Goal: Task Accomplishment & Management: Use online tool/utility

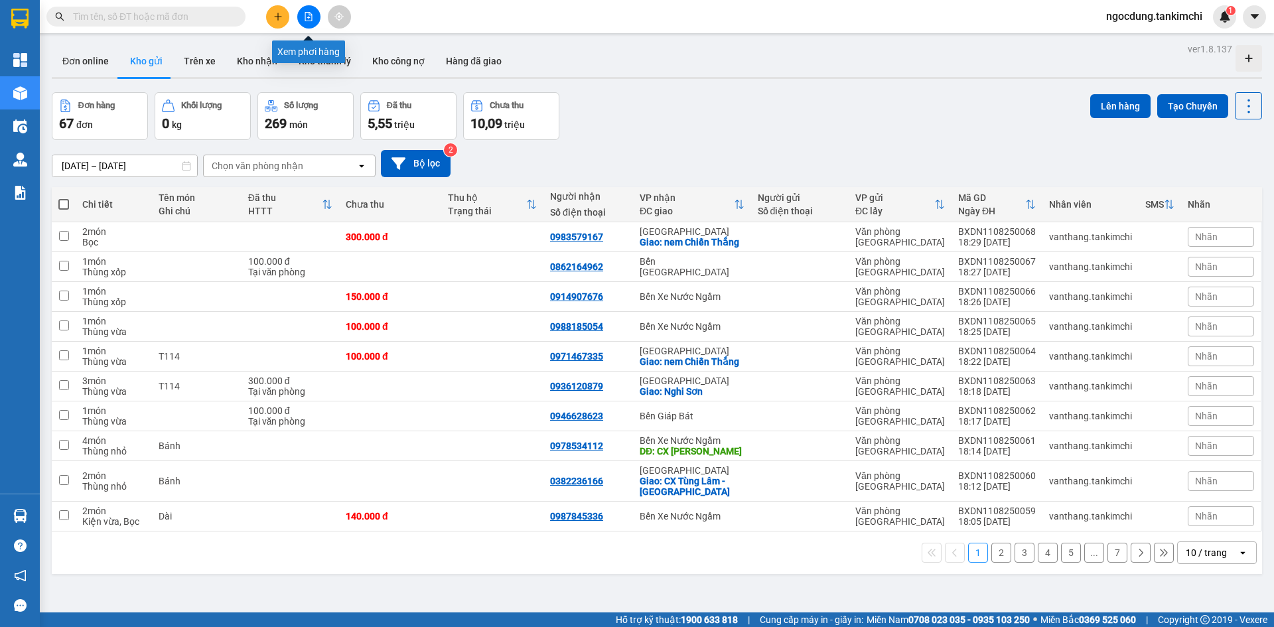
click at [311, 18] on icon "file-add" at bounding box center [308, 16] width 9 height 9
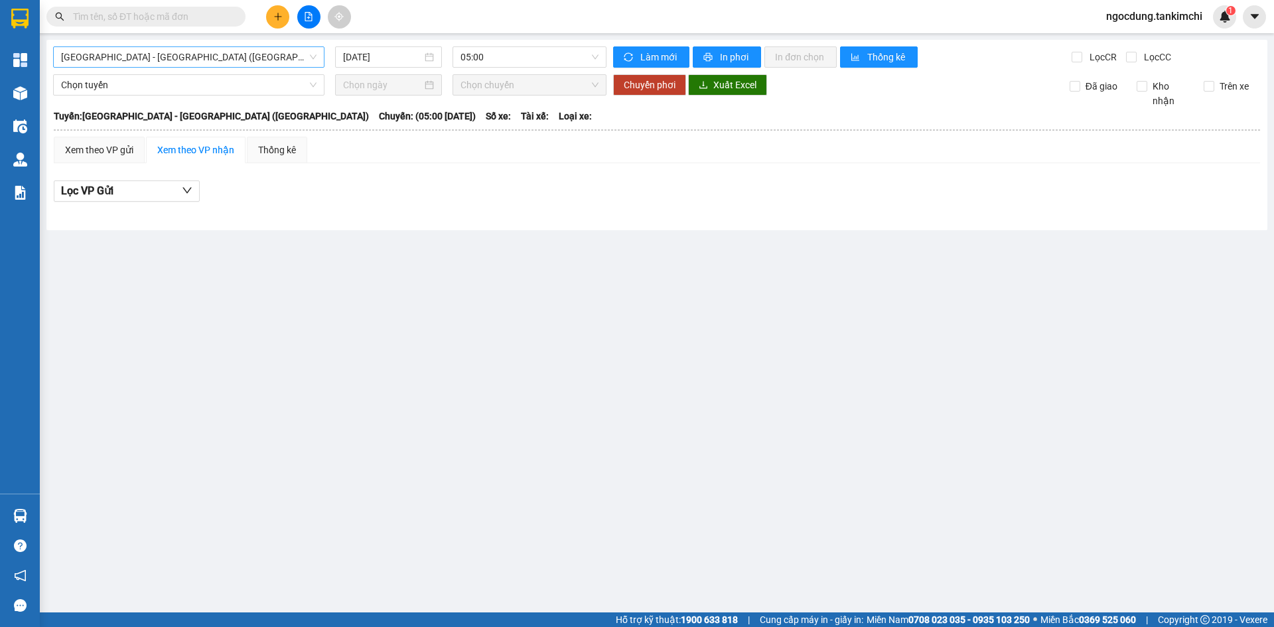
click at [197, 54] on span "Đà Nẵng - Hà Nội (Hàng)" at bounding box center [189, 57] width 256 height 20
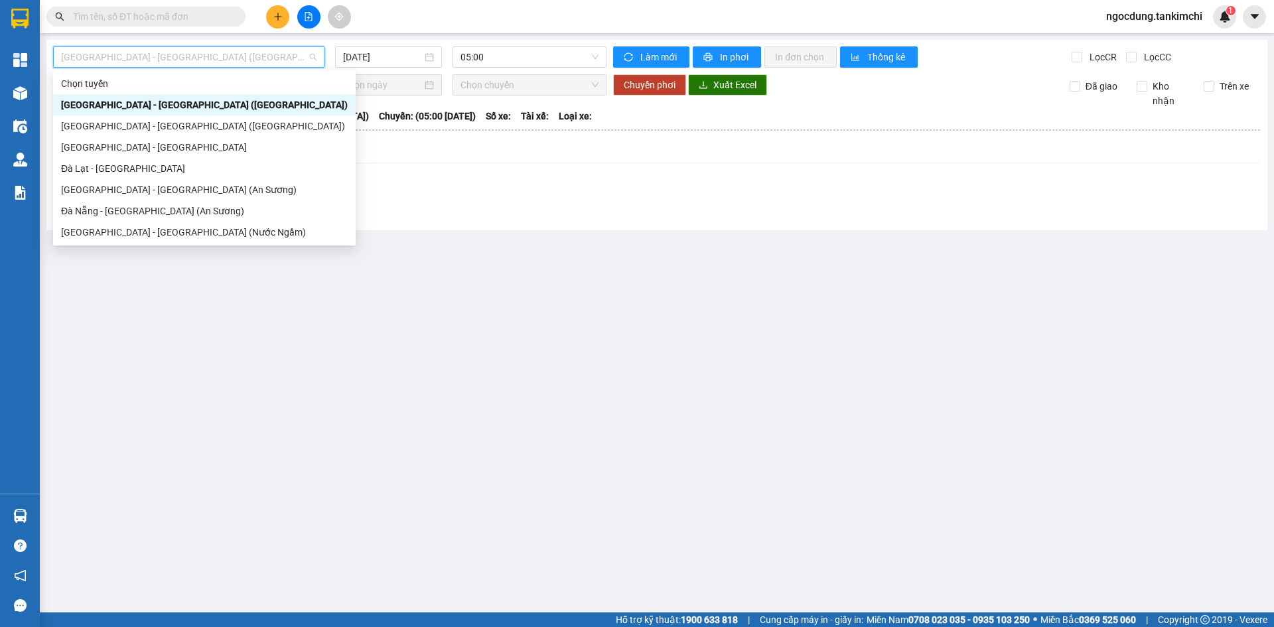
scroll to position [21, 0]
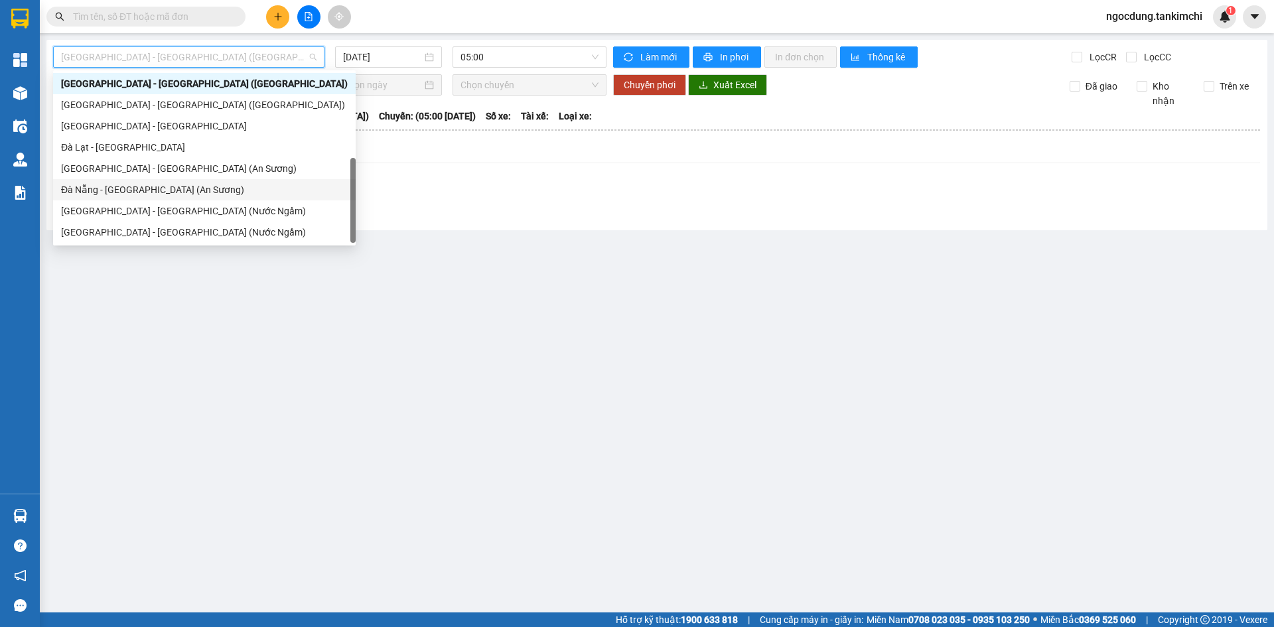
click at [121, 189] on div "Đà Nẵng - Sài Gòn (An Sương)" at bounding box center [204, 190] width 287 height 15
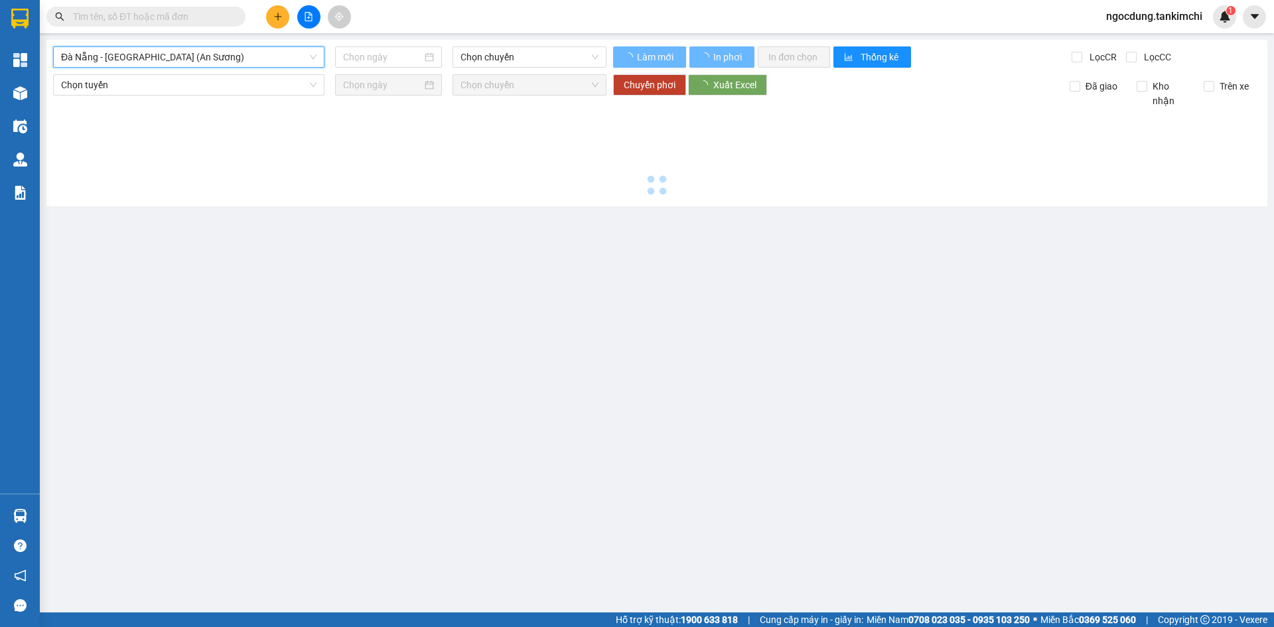
type input "11/08/2025"
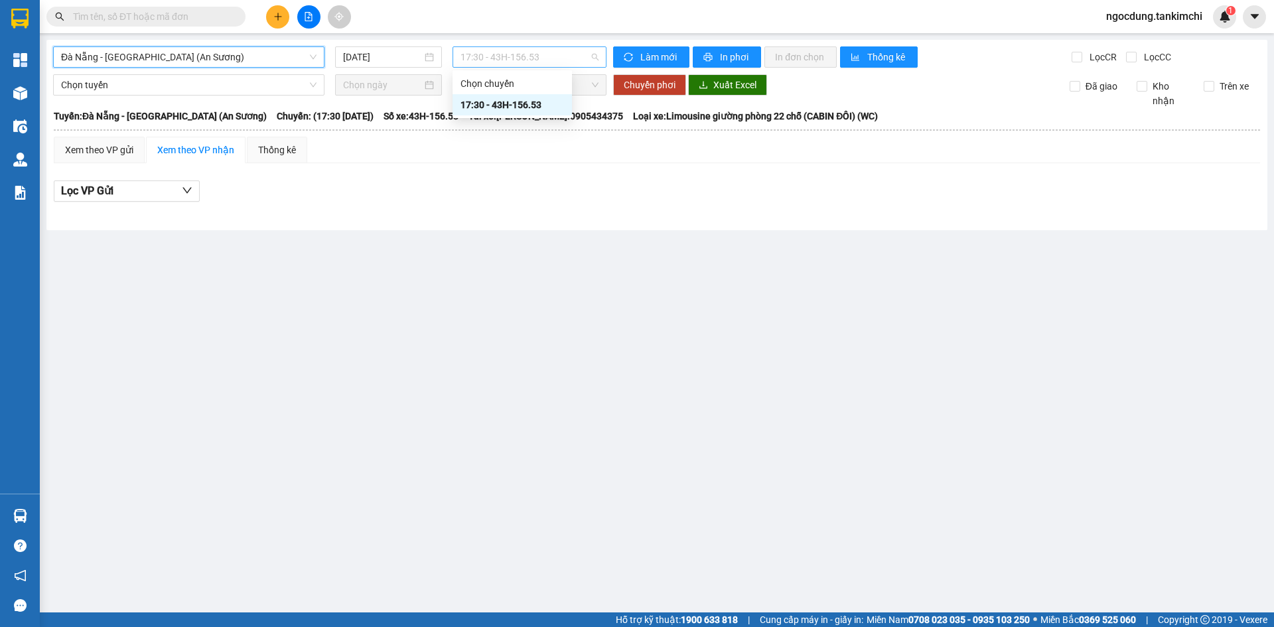
click at [553, 55] on span "17:30 - 43H-156.53" at bounding box center [530, 57] width 138 height 20
click at [534, 102] on div "17:30 - 43H-156.53" at bounding box center [513, 105] width 104 height 15
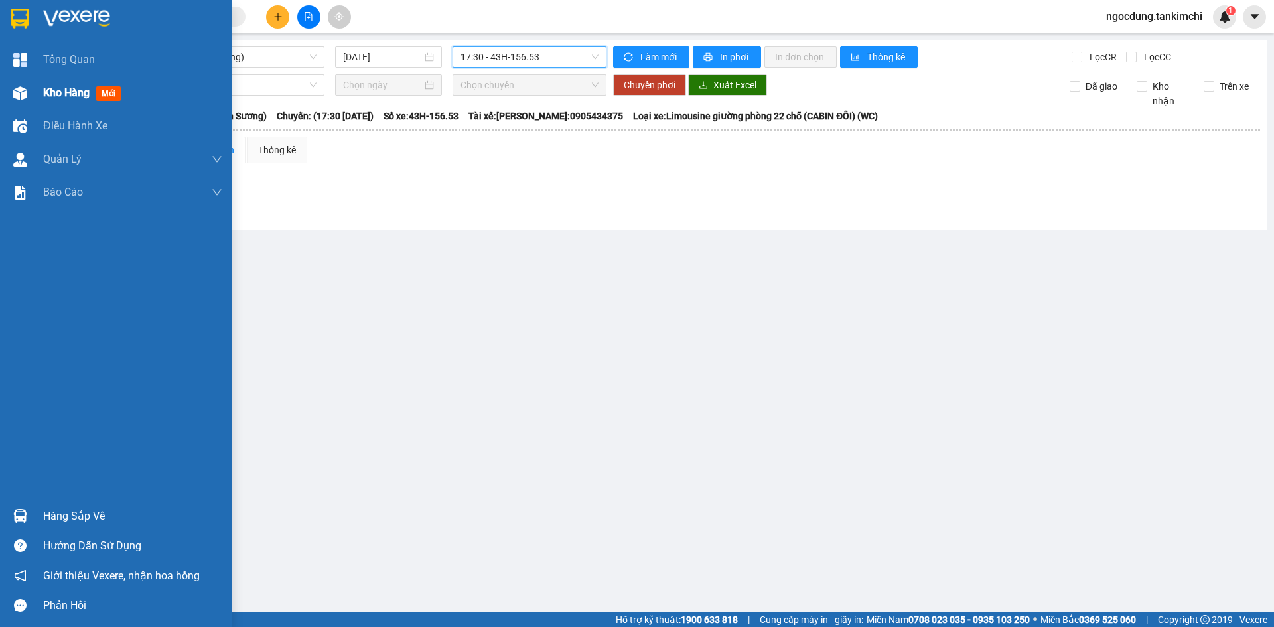
click at [112, 90] on span "mới" at bounding box center [108, 93] width 25 height 15
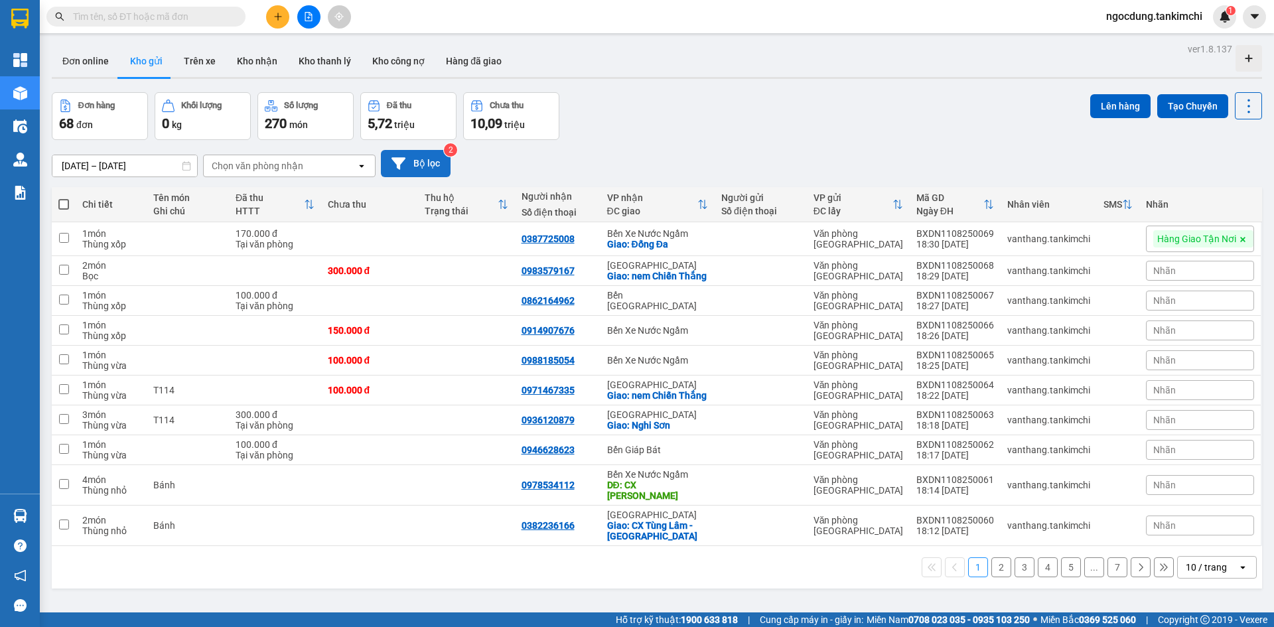
click at [427, 167] on button "Bộ lọc" at bounding box center [416, 163] width 70 height 27
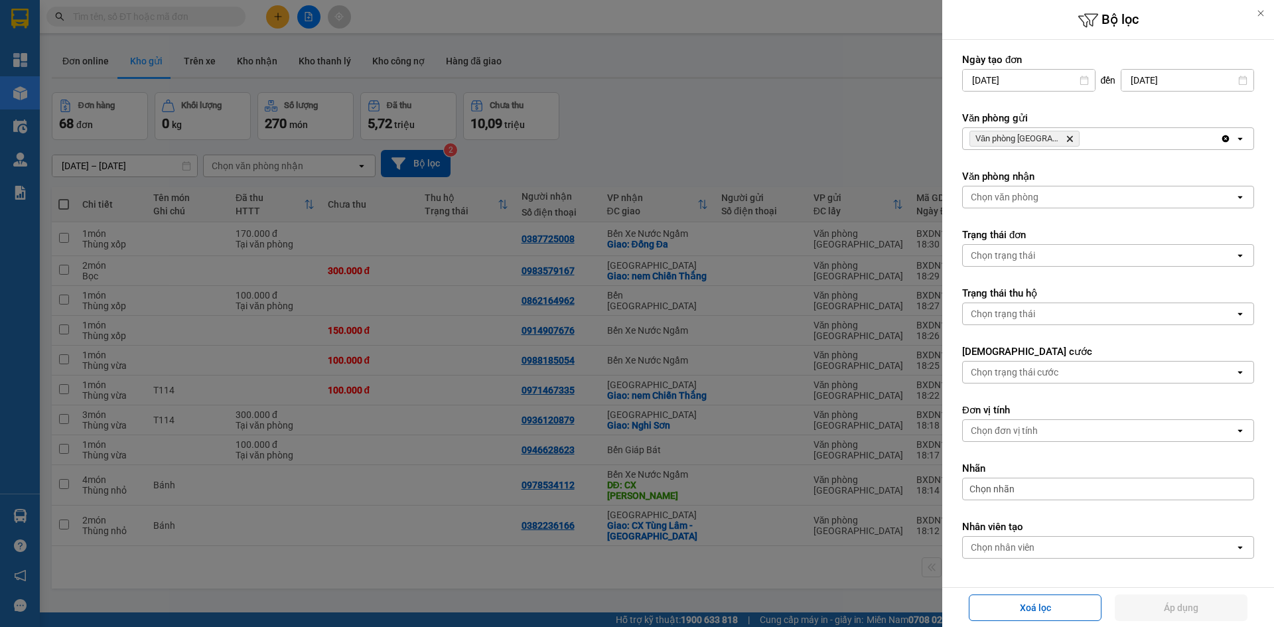
click at [1040, 196] on div "Chọn văn phòng" at bounding box center [1099, 197] width 272 height 21
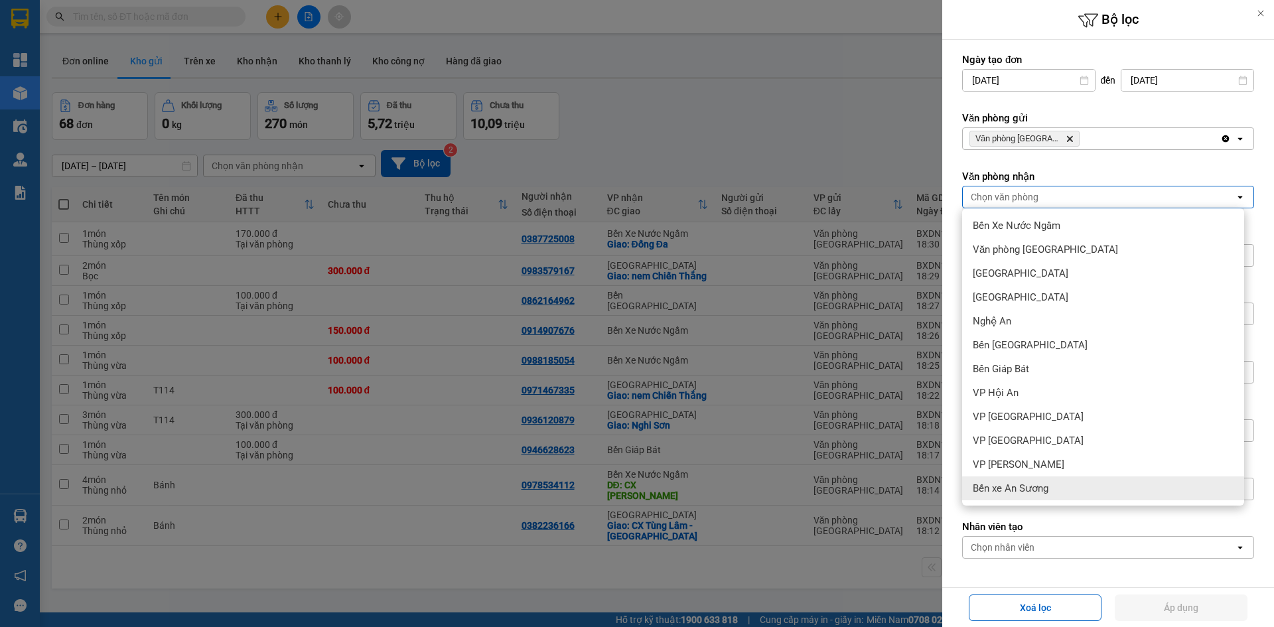
click at [1046, 491] on span "Bến xe An Sương" at bounding box center [1011, 488] width 76 height 13
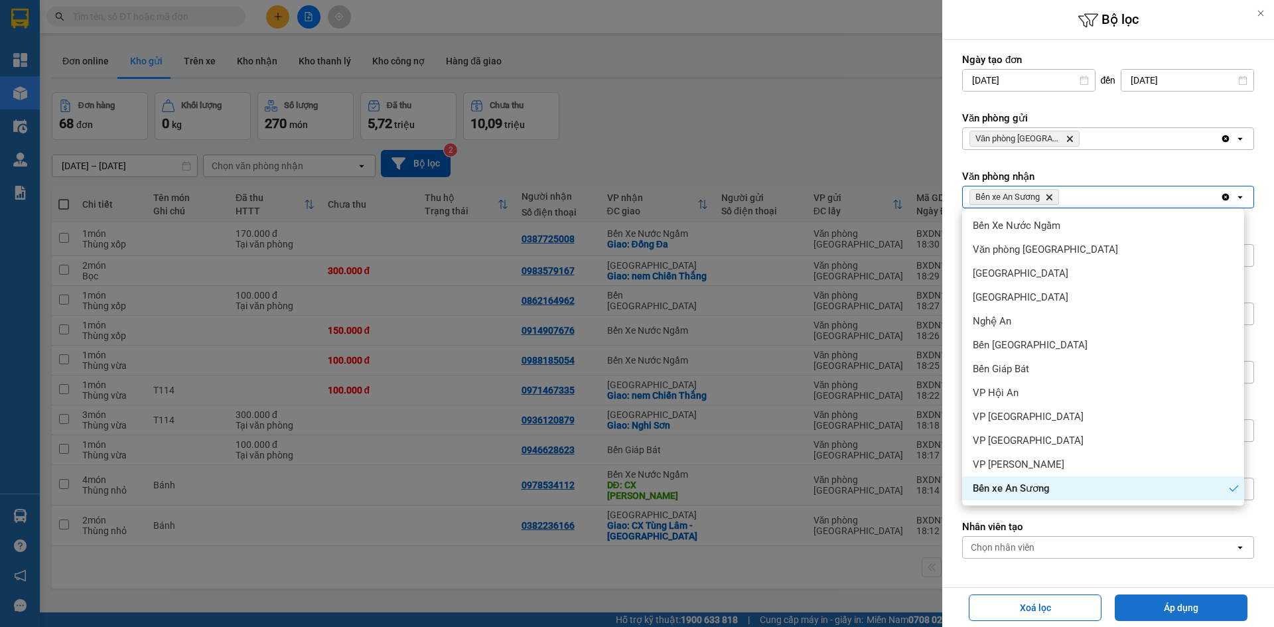
click at [1172, 610] on button "Áp dụng" at bounding box center [1181, 608] width 133 height 27
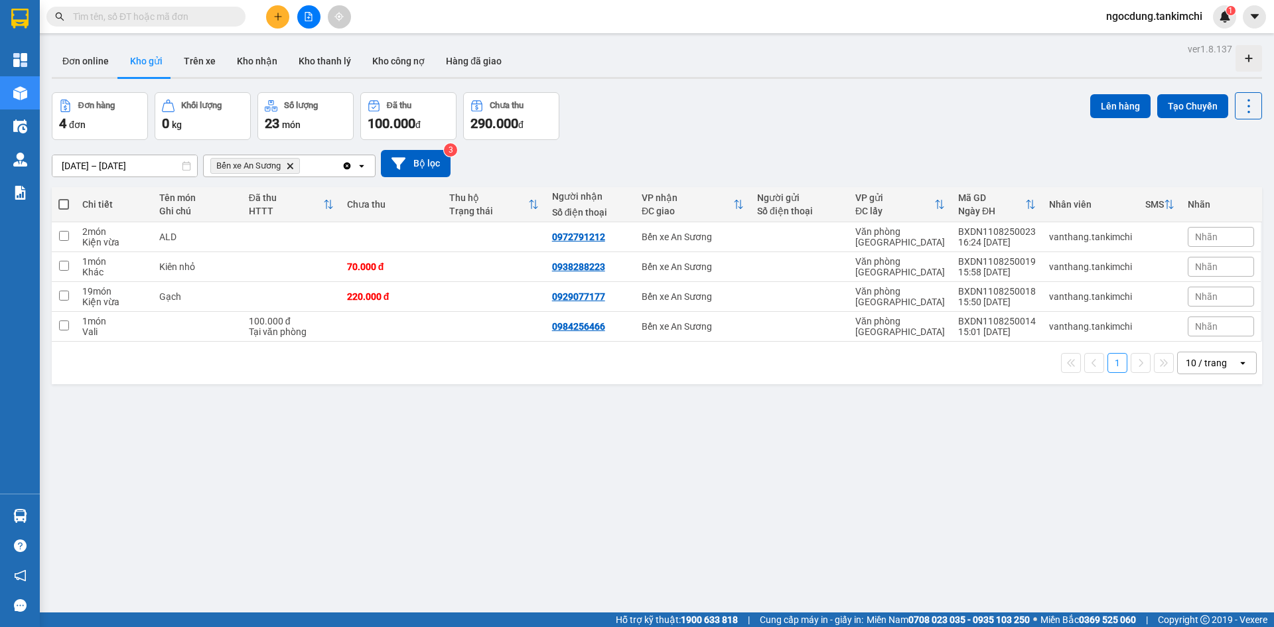
click at [329, 201] on icon at bounding box center [328, 204] width 11 height 11
click at [67, 204] on span at bounding box center [63, 204] width 11 height 11
click at [64, 198] on input "checkbox" at bounding box center [64, 198] width 0 height 0
checkbox input "true"
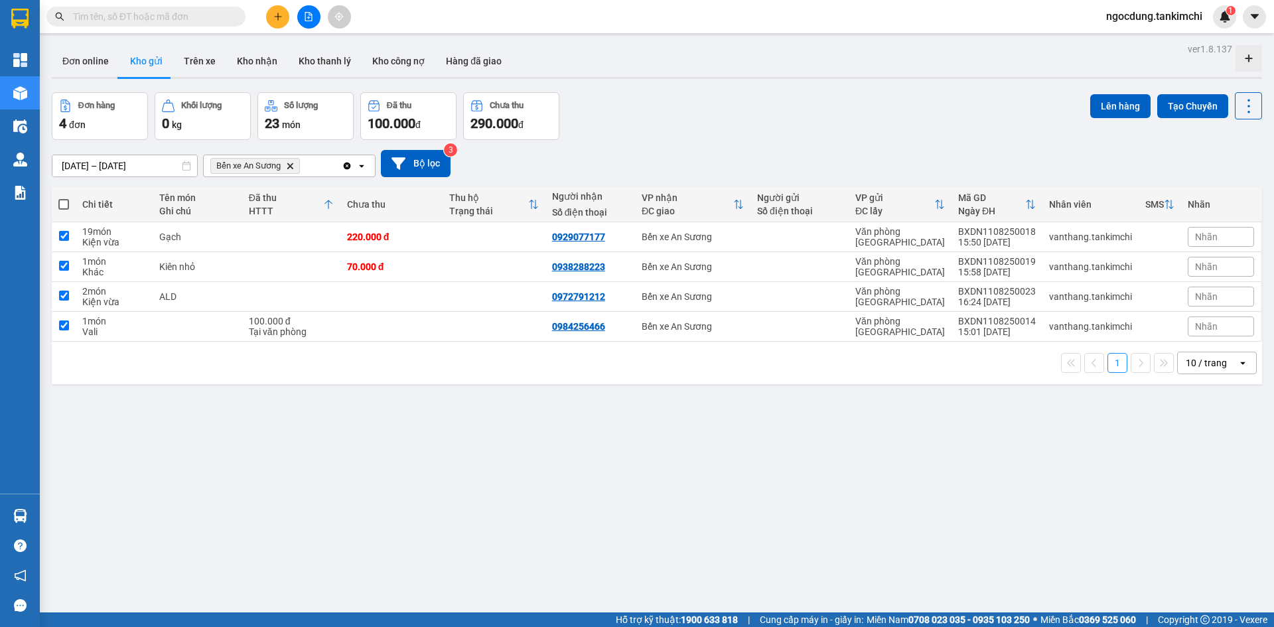
checkbox input "true"
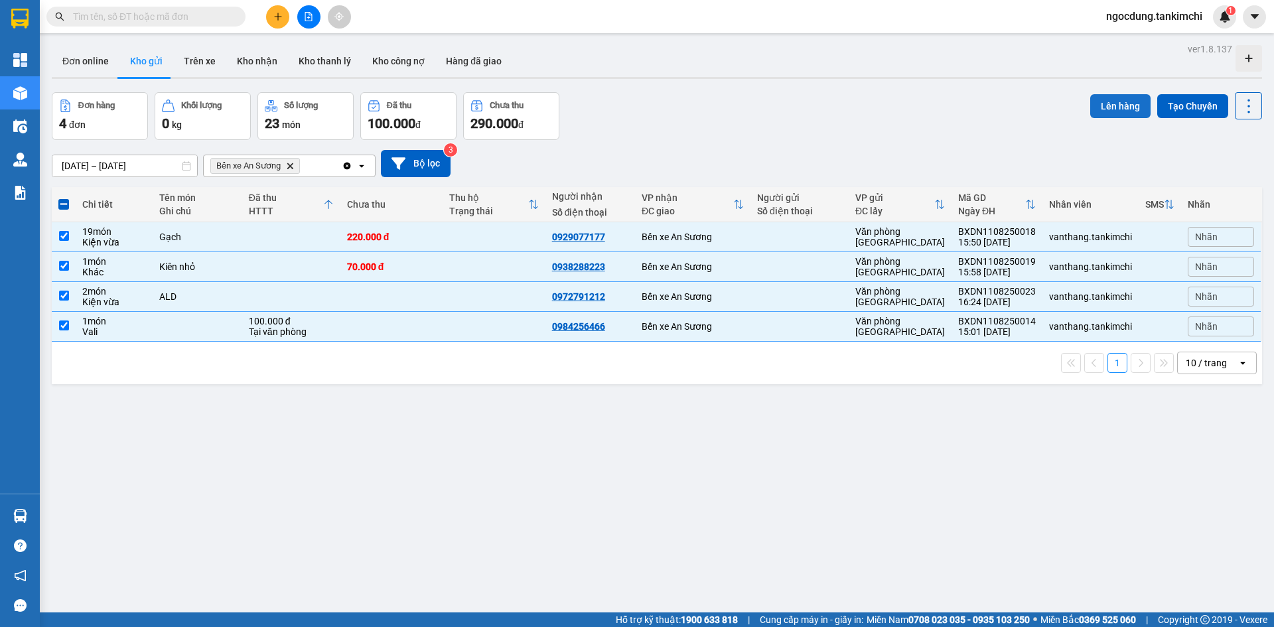
click at [1105, 110] on button "Lên hàng" at bounding box center [1121, 106] width 60 height 24
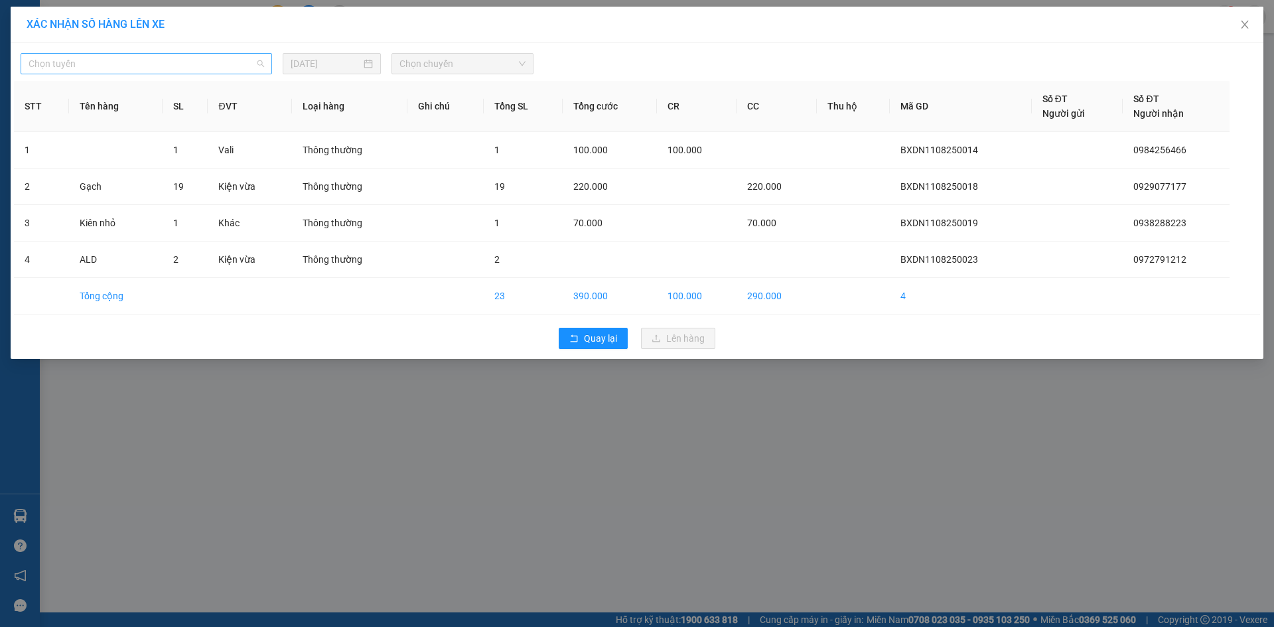
click at [141, 66] on span "Chọn tuyến" at bounding box center [147, 64] width 236 height 20
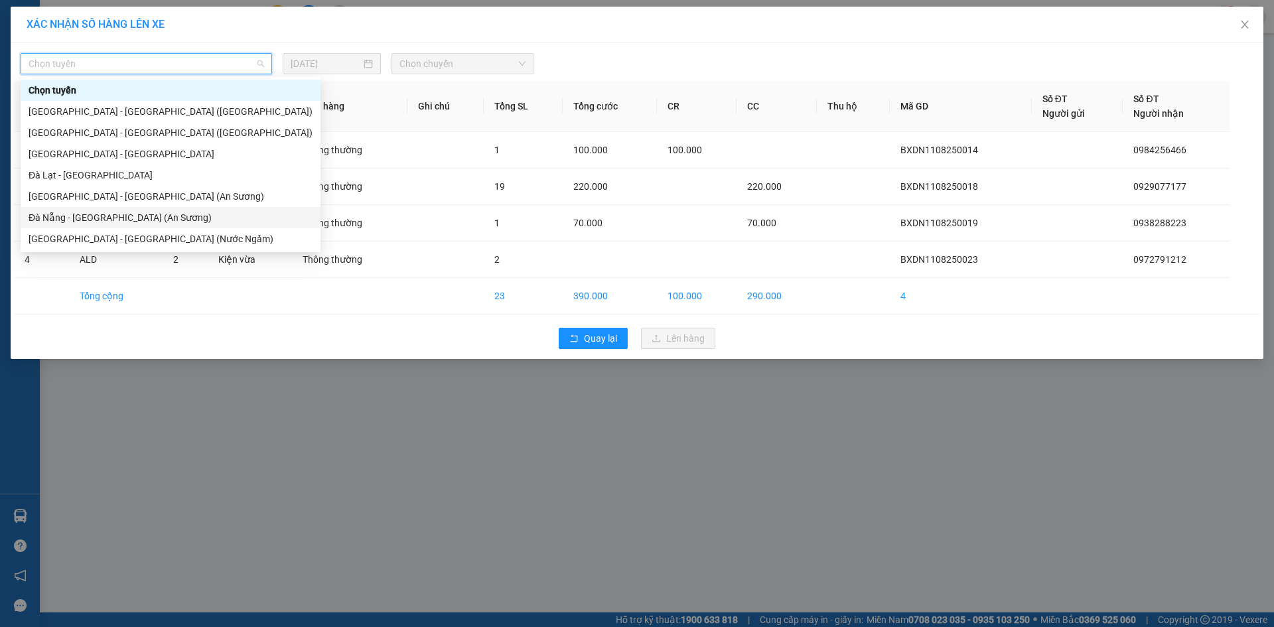
click at [125, 216] on div "Đà Nẵng - Sài Gòn (An Sương)" at bounding box center [171, 217] width 284 height 15
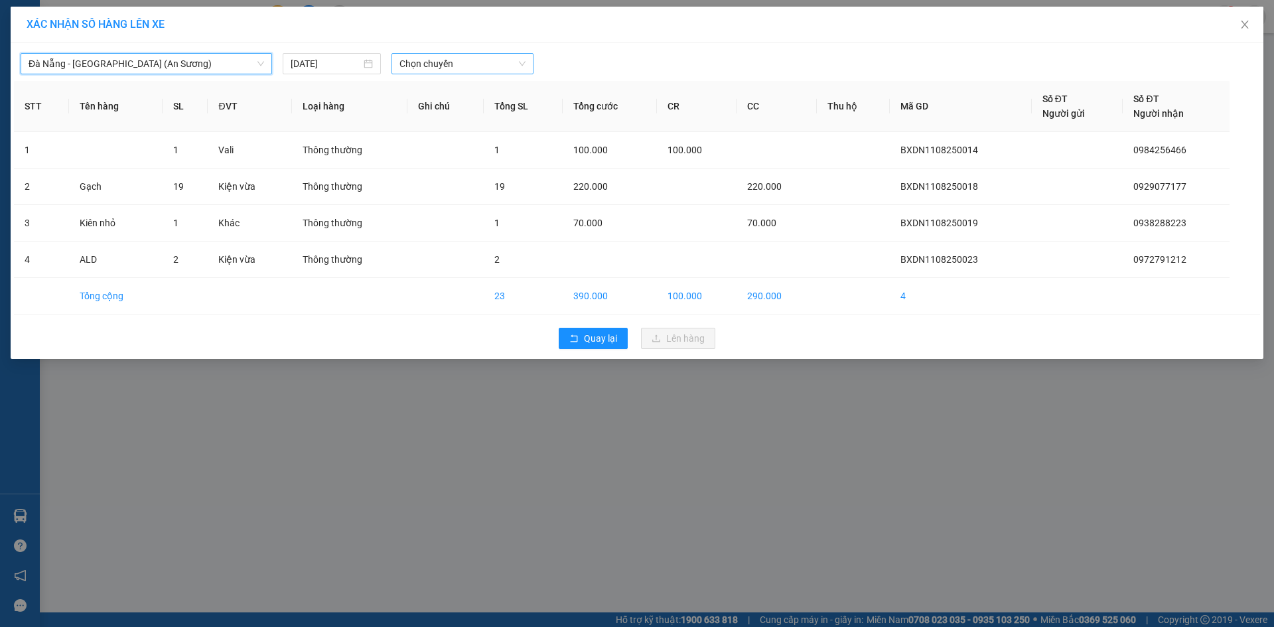
click at [435, 64] on span "Chọn chuyến" at bounding box center [463, 64] width 126 height 20
click at [433, 112] on div "17:30 - 43H-156.53" at bounding box center [452, 111] width 104 height 15
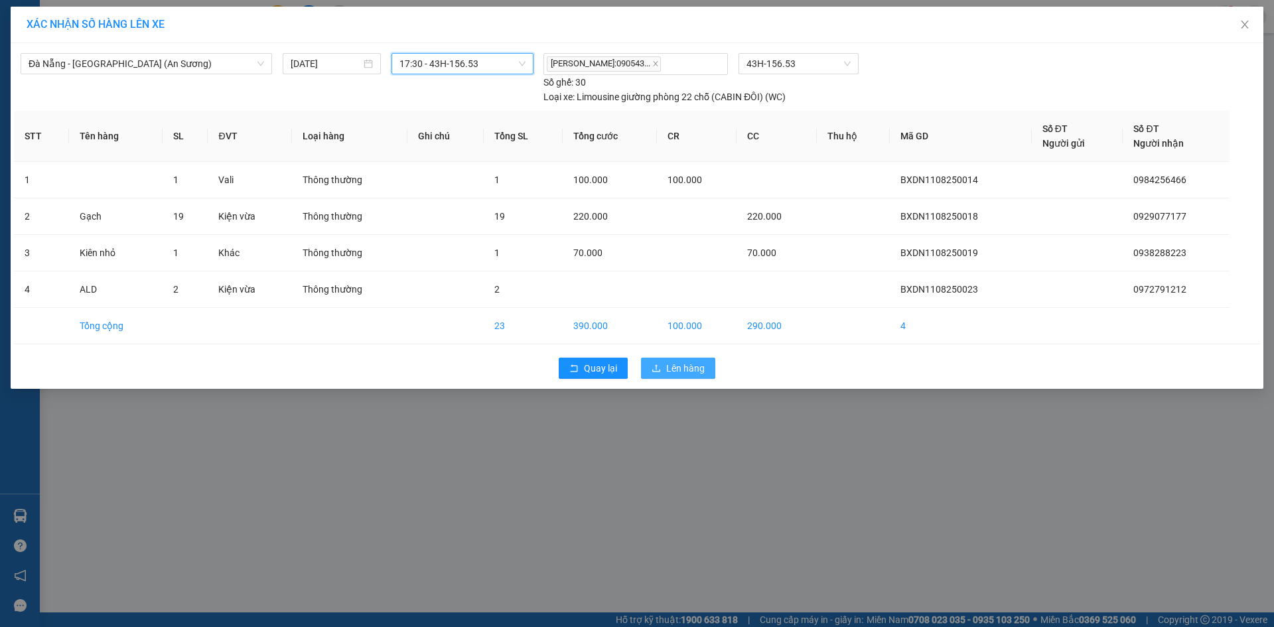
click at [694, 368] on span "Lên hàng" at bounding box center [685, 368] width 38 height 15
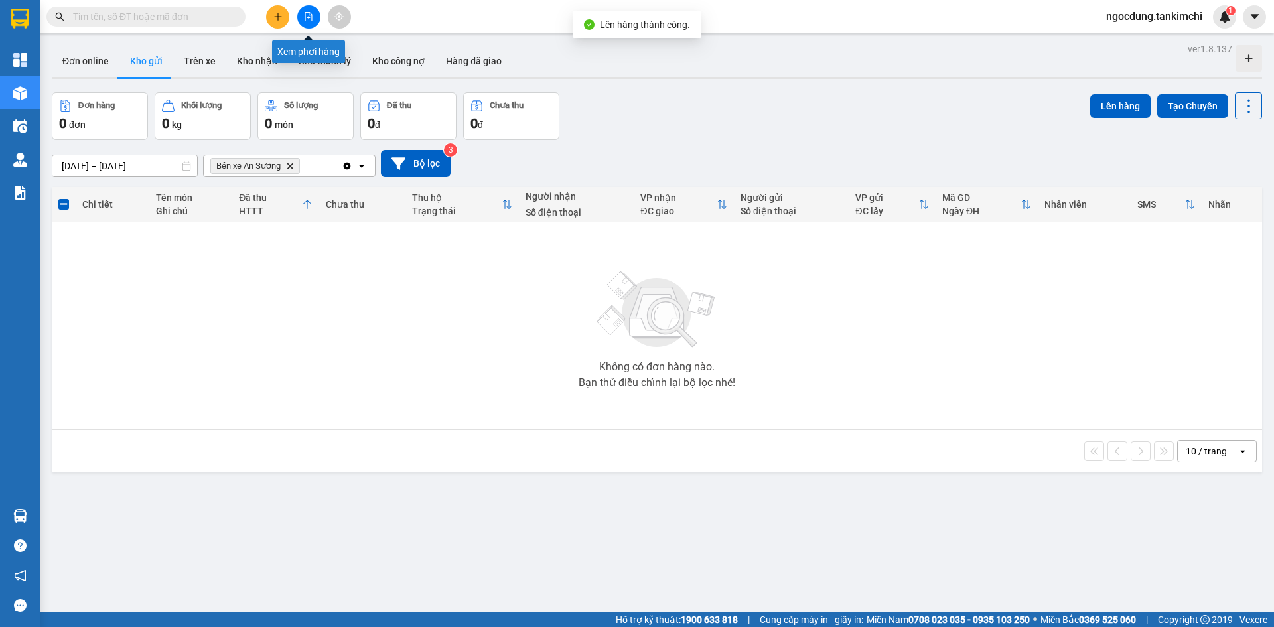
click at [307, 13] on icon "file-add" at bounding box center [308, 16] width 7 height 9
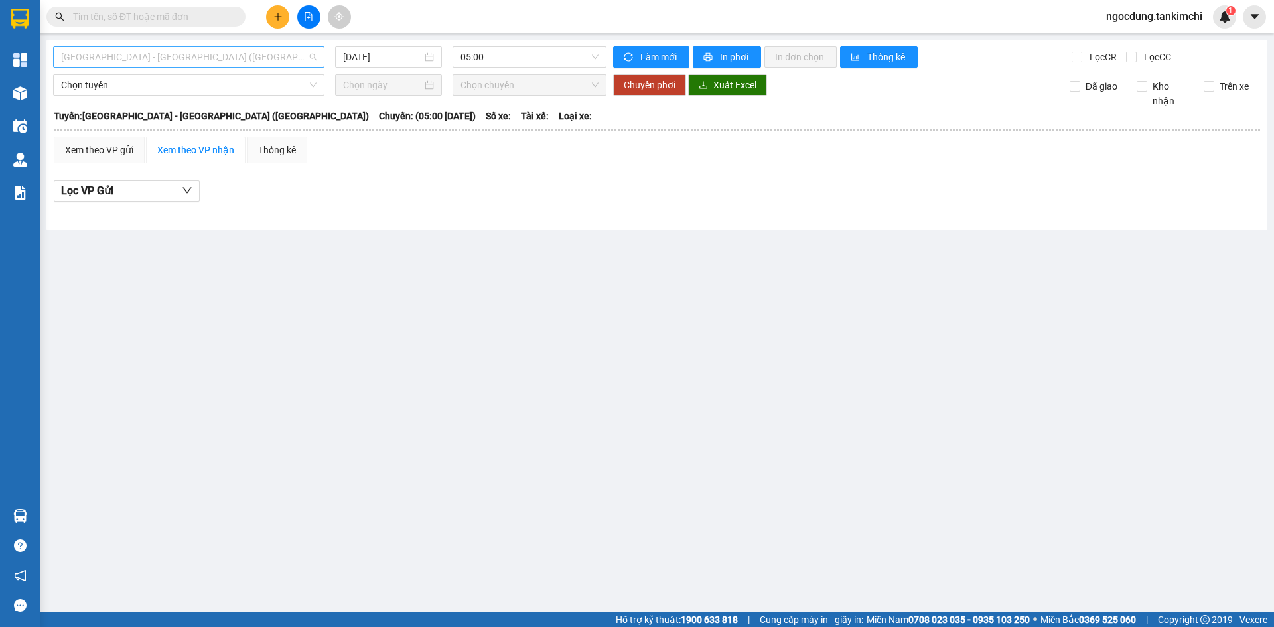
click at [207, 62] on span "Đà Nẵng - Hà Nội (Hàng)" at bounding box center [189, 57] width 256 height 20
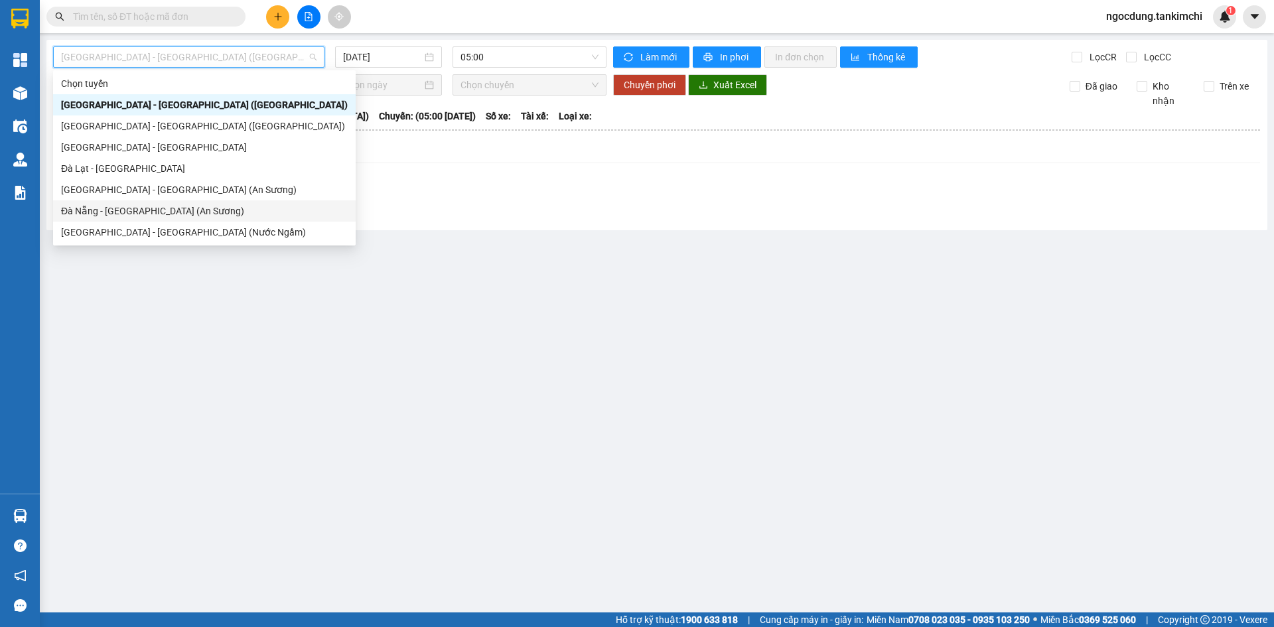
click at [143, 210] on div "Đà Nẵng - Sài Gòn (An Sương)" at bounding box center [204, 211] width 287 height 15
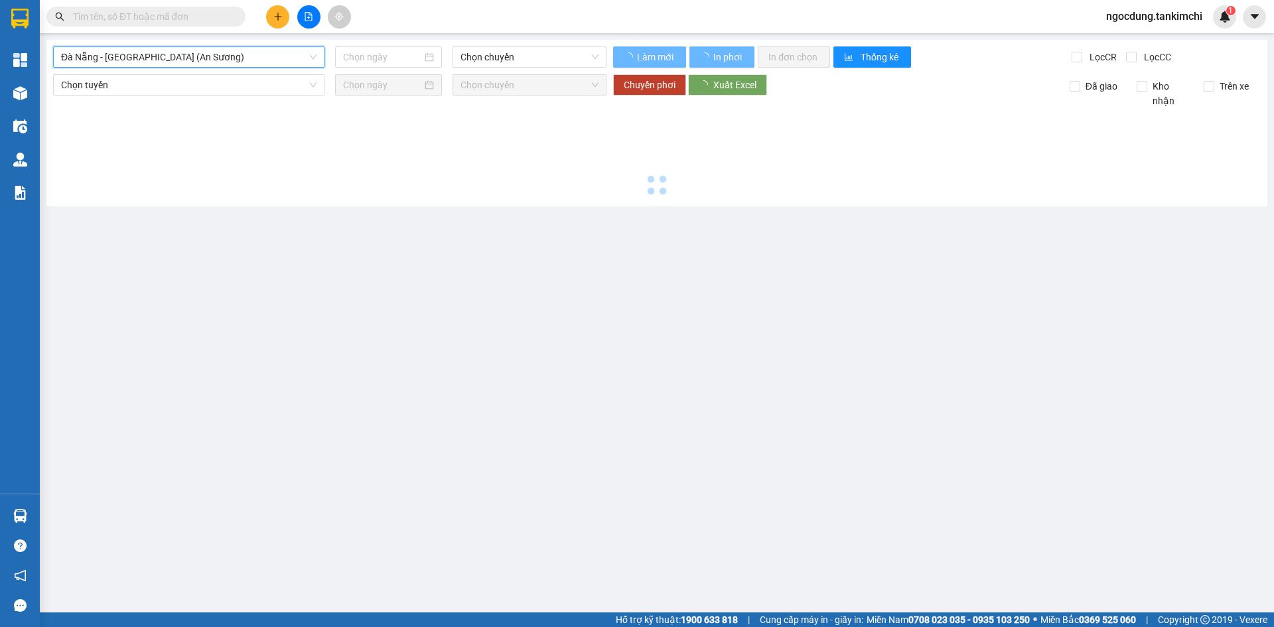
type input "11/08/2025"
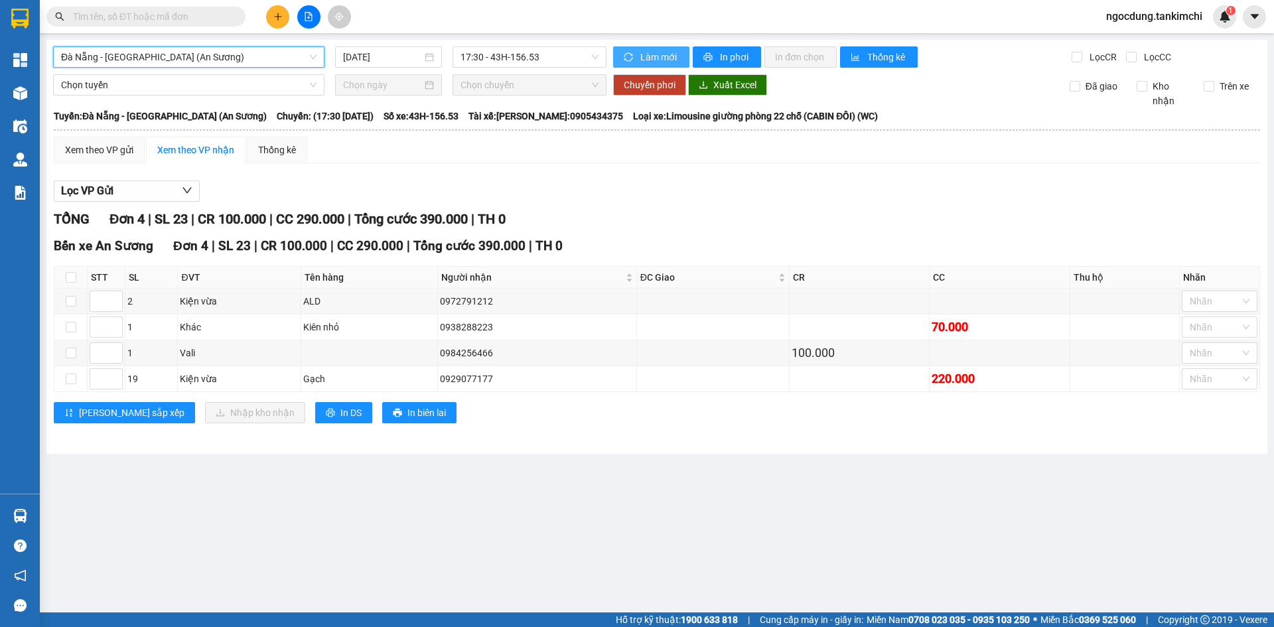
click at [646, 51] on span "Làm mới" at bounding box center [660, 57] width 38 height 15
click at [728, 56] on span "In phơi" at bounding box center [735, 57] width 31 height 15
